Goal: Task Accomplishment & Management: Manage account settings

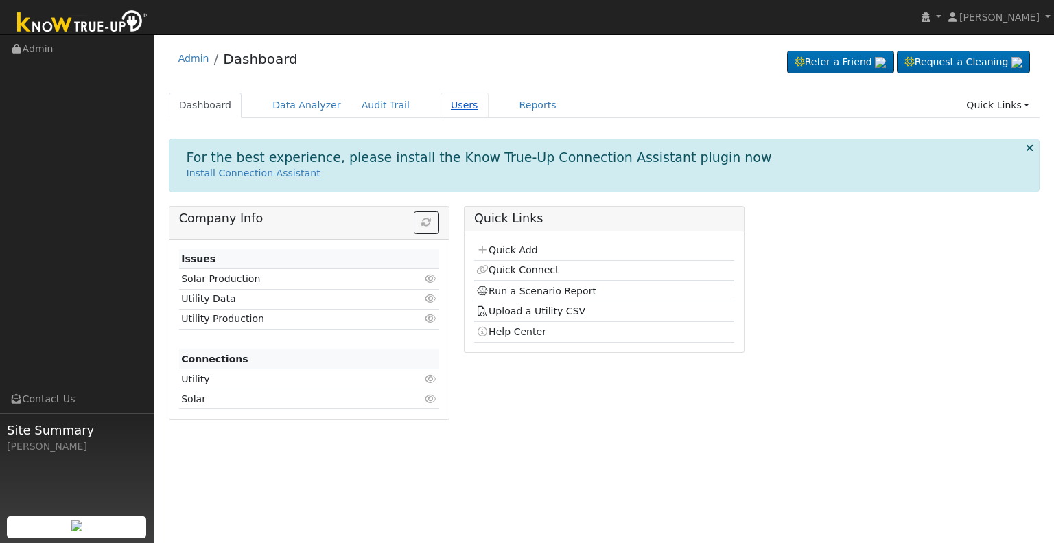
click at [453, 106] on link "Users" at bounding box center [465, 105] width 48 height 25
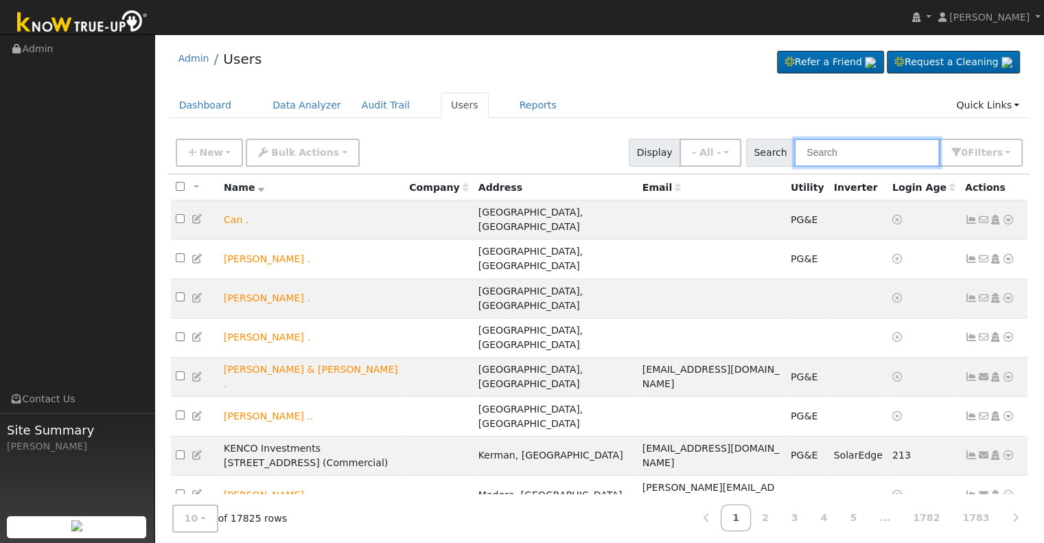
click at [832, 156] on input "text" at bounding box center [866, 153] width 145 height 28
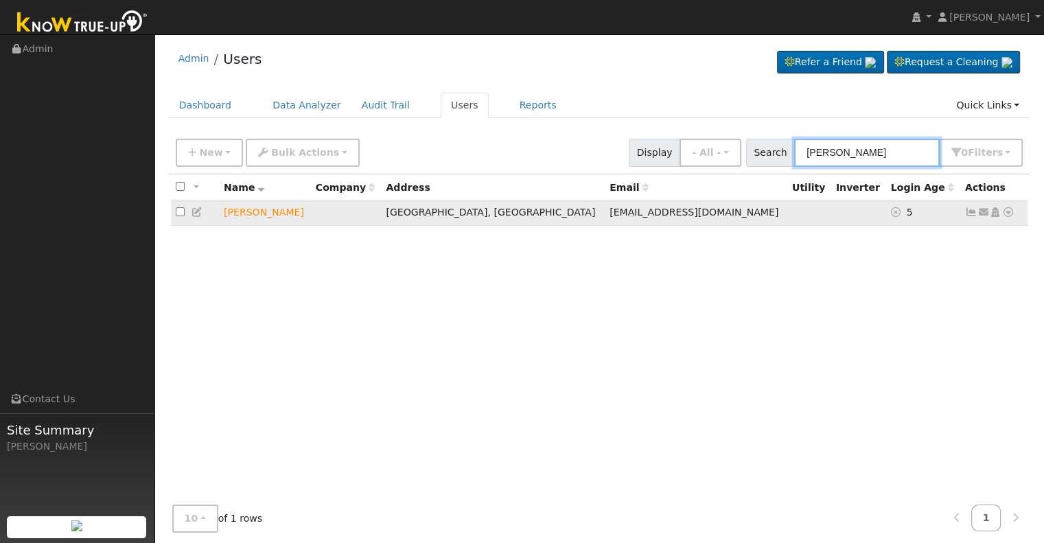
type input "[PERSON_NAME]"
click at [994, 213] on icon at bounding box center [995, 212] width 12 height 10
